Goal: Transaction & Acquisition: Book appointment/travel/reservation

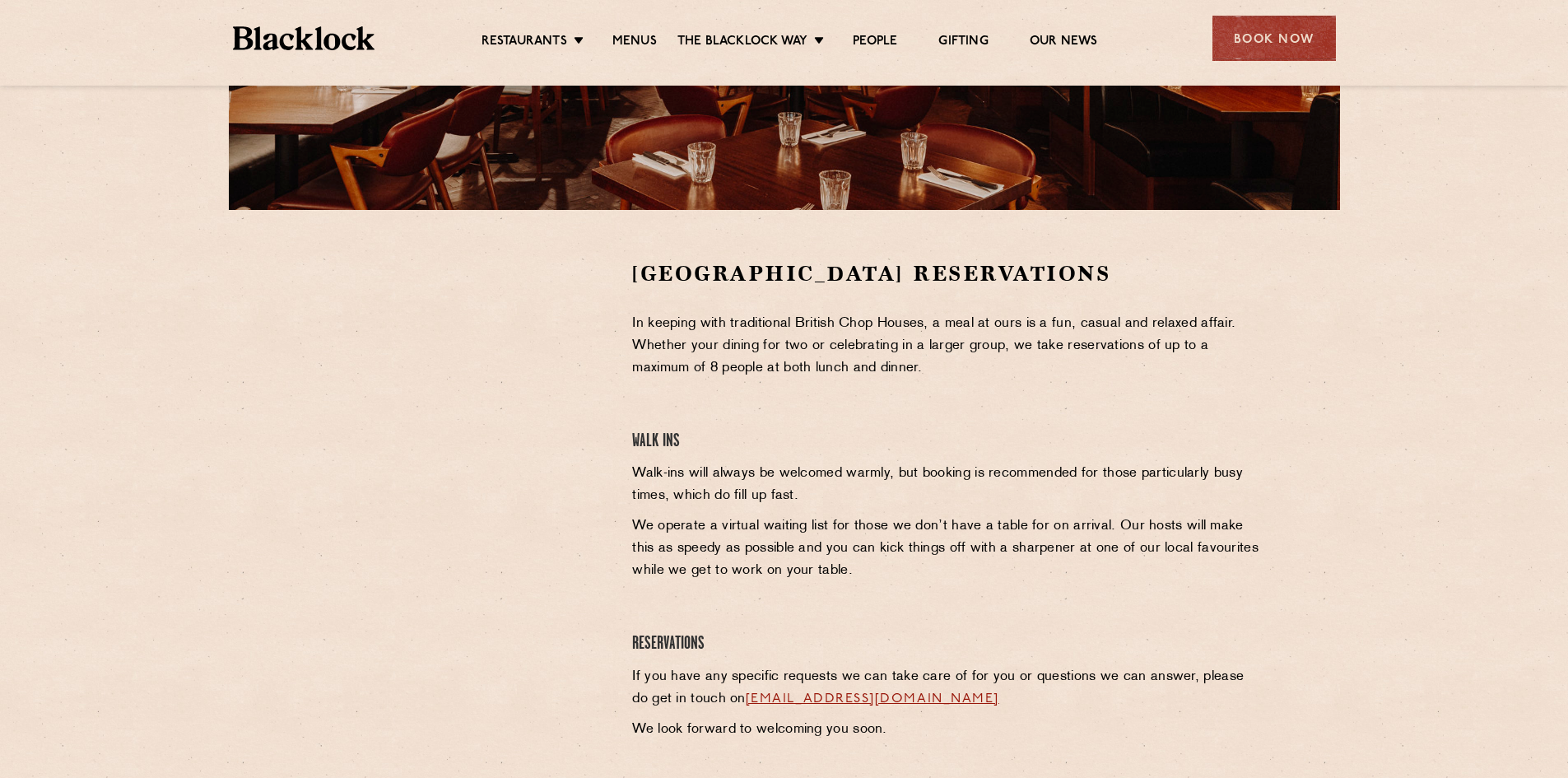
scroll to position [411, 0]
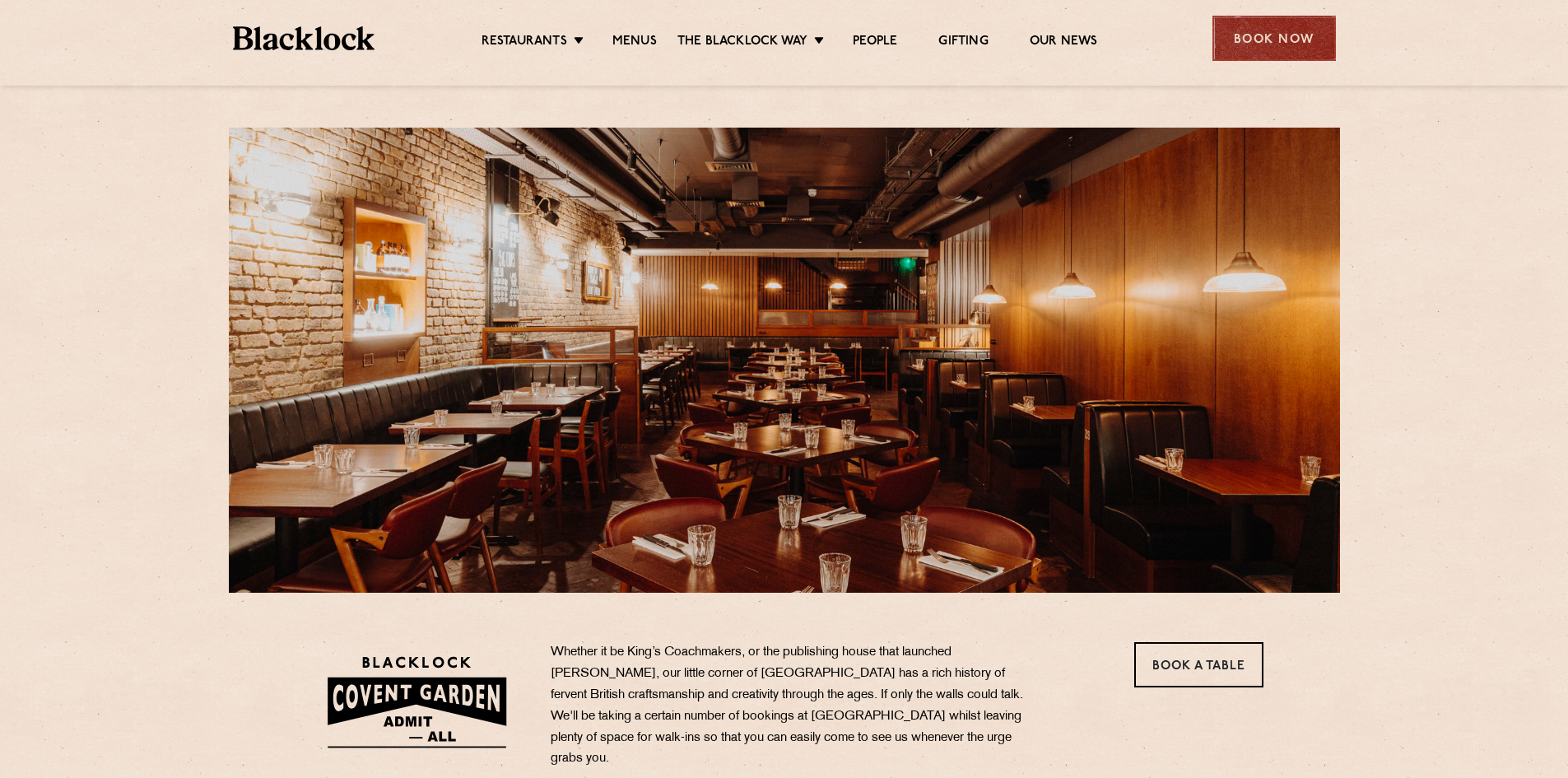
click at [1213, 29] on div "Book Now" at bounding box center [1275, 38] width 124 height 45
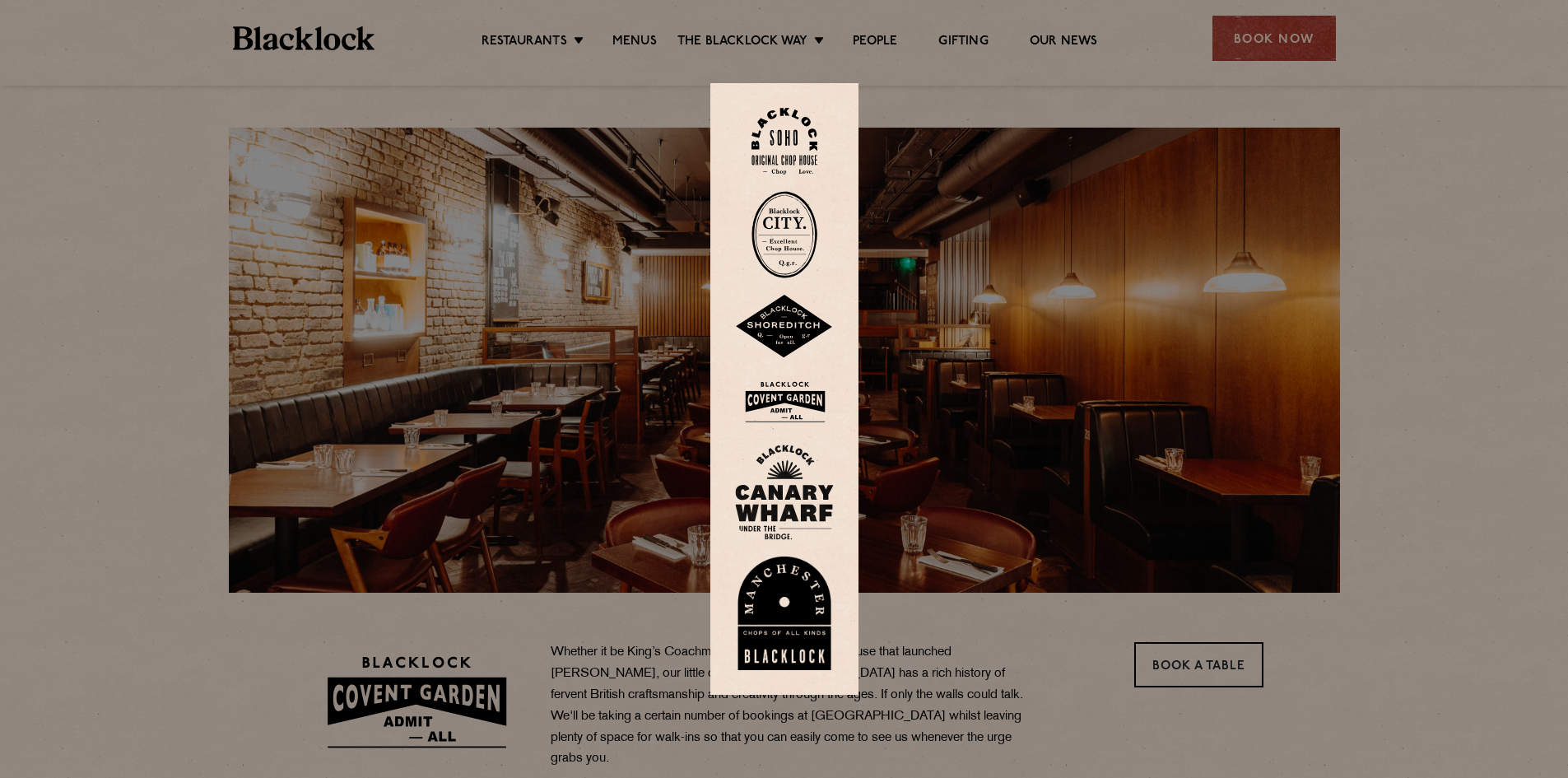
click at [953, 531] on div at bounding box center [784, 389] width 1568 height 778
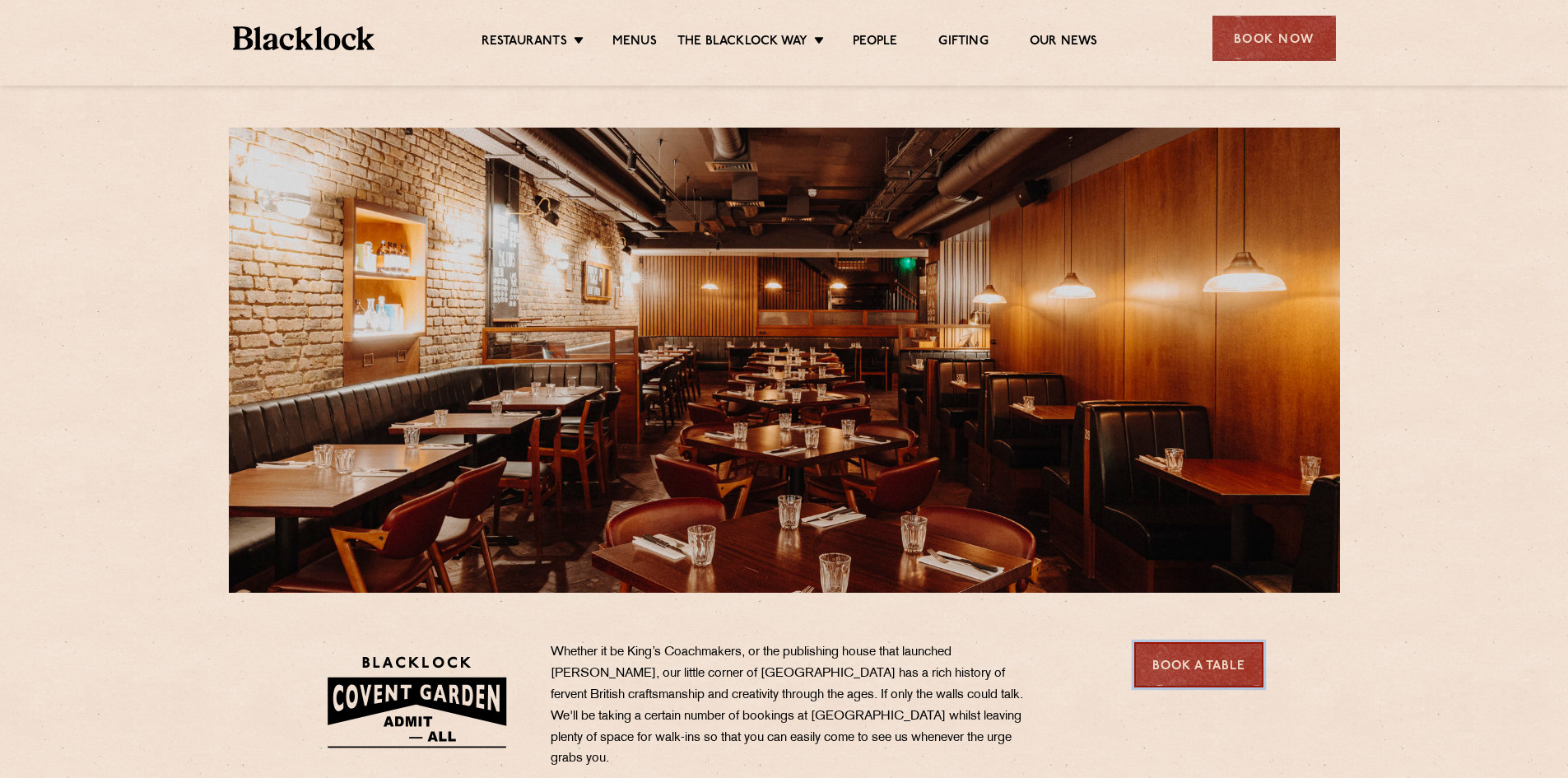
click at [1161, 668] on link "Book a Table" at bounding box center [1198, 664] width 129 height 45
